Goal: Task Accomplishment & Management: Manage account settings

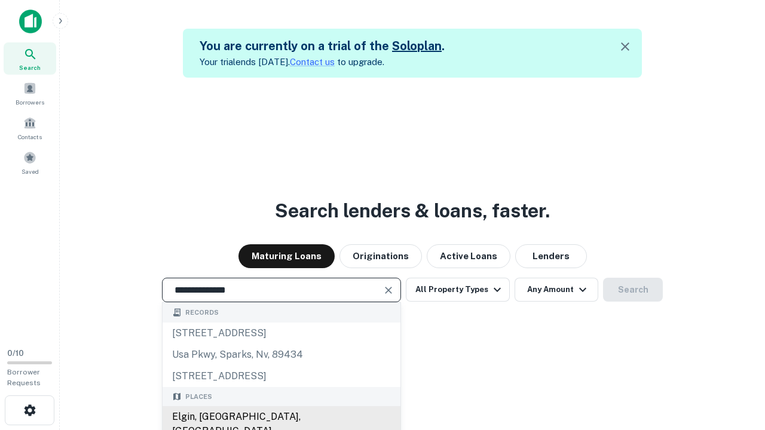
click at [281, 417] on div "Elgin, [GEOGRAPHIC_DATA], [GEOGRAPHIC_DATA]" at bounding box center [281, 424] width 238 height 36
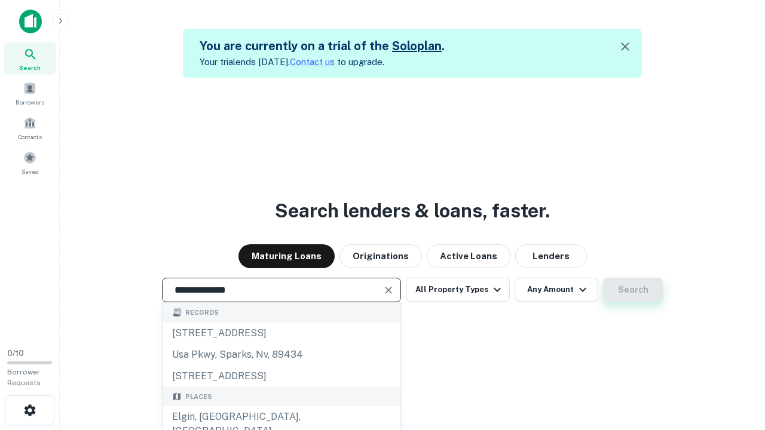
type input "**********"
click at [603, 278] on button "Search" at bounding box center [633, 290] width 60 height 24
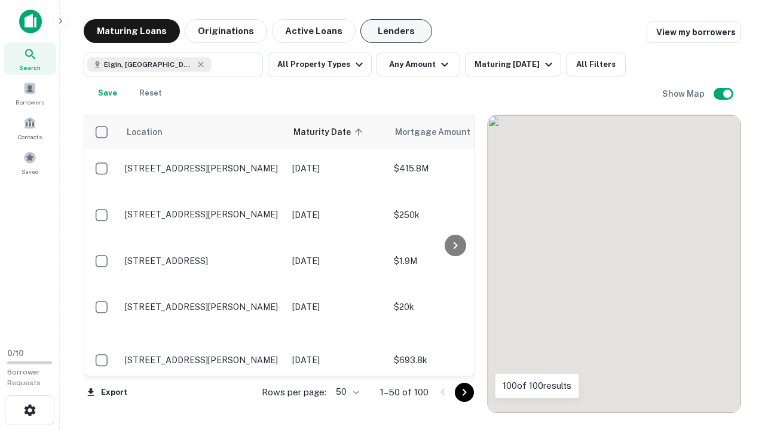
click at [396, 31] on button "Lenders" at bounding box center [396, 31] width 72 height 24
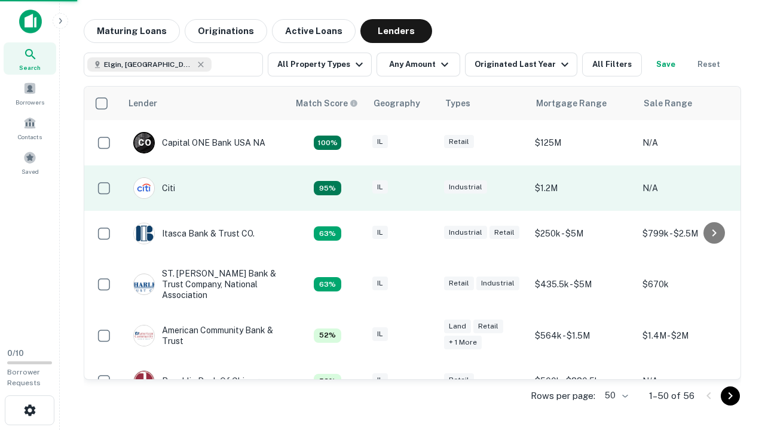
click at [424, 188] on div "IL" at bounding box center [402, 188] width 60 height 16
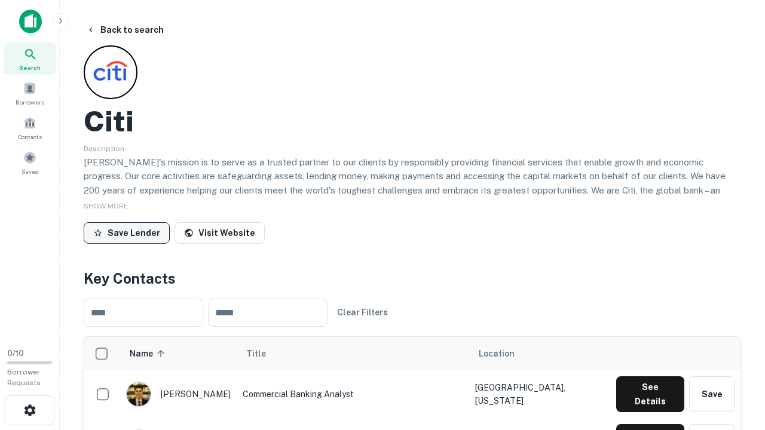
click at [127, 232] on button "Save Lender" at bounding box center [127, 233] width 86 height 22
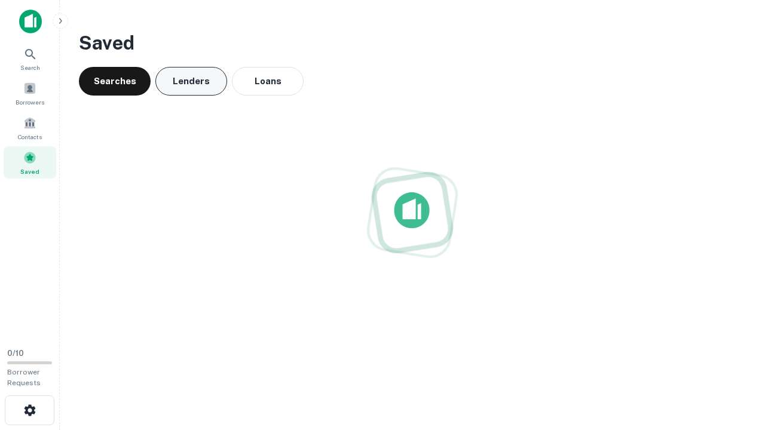
click at [191, 81] on button "Lenders" at bounding box center [191, 81] width 72 height 29
